Goal: Information Seeking & Learning: Learn about a topic

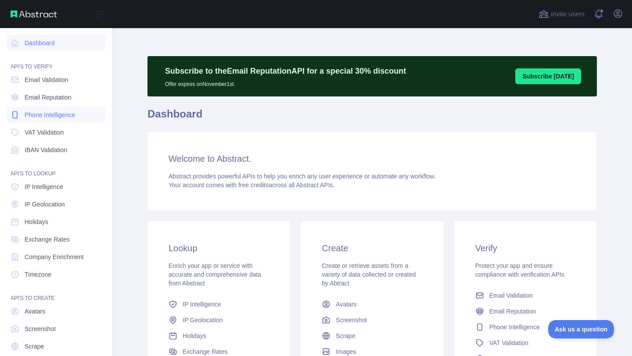
click at [45, 109] on link "Phone Intelligence" at bounding box center [56, 115] width 98 height 16
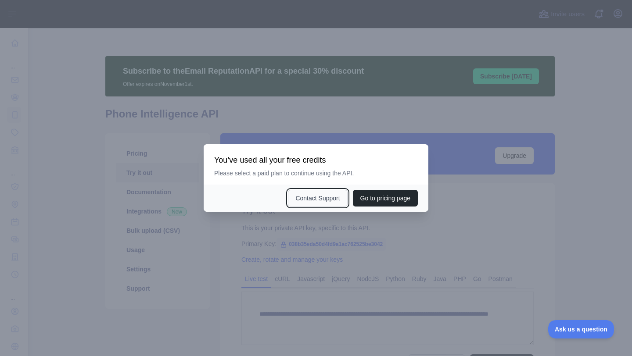
click at [324, 203] on button "Contact Support" at bounding box center [317, 198] width 59 height 17
click at [318, 94] on div at bounding box center [316, 178] width 632 height 356
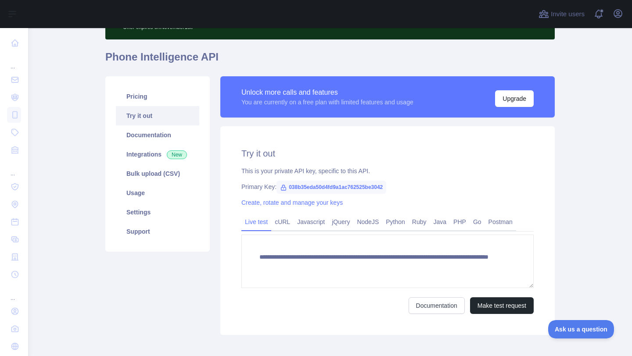
scroll to position [101, 0]
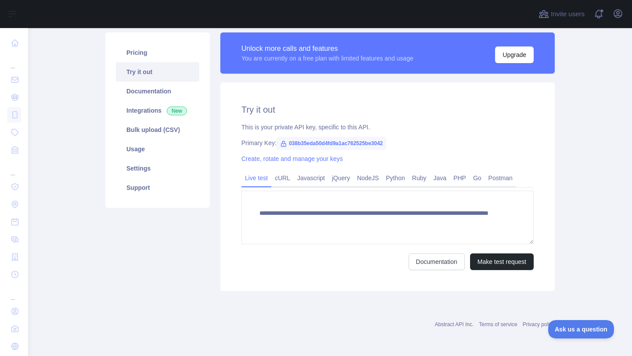
click at [77, 152] on main "**********" at bounding box center [330, 192] width 604 height 328
click at [488, 126] on div "This is your private API key, specific to this API." at bounding box center [387, 127] width 292 height 9
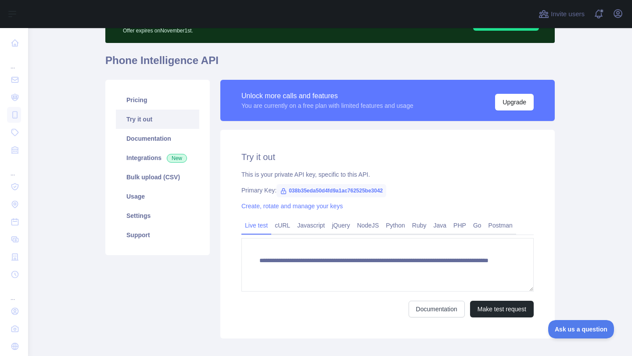
scroll to position [59, 0]
